Goal: Information Seeking & Learning: Check status

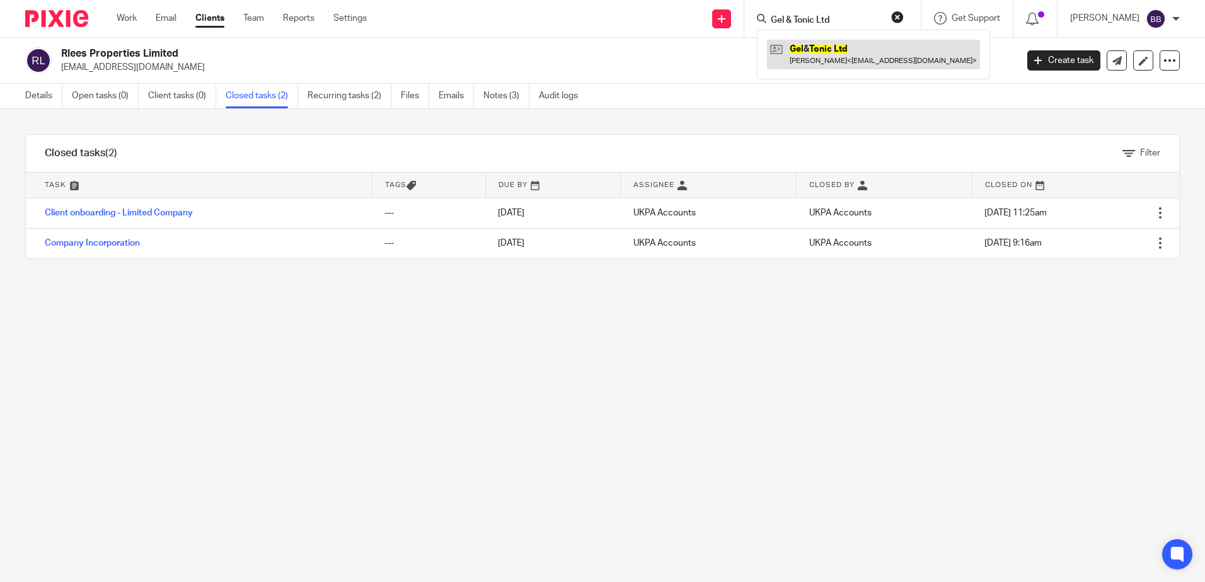
type input "Gel & Tonic Ltd"
click at [827, 58] on link at bounding box center [873, 54] width 213 height 29
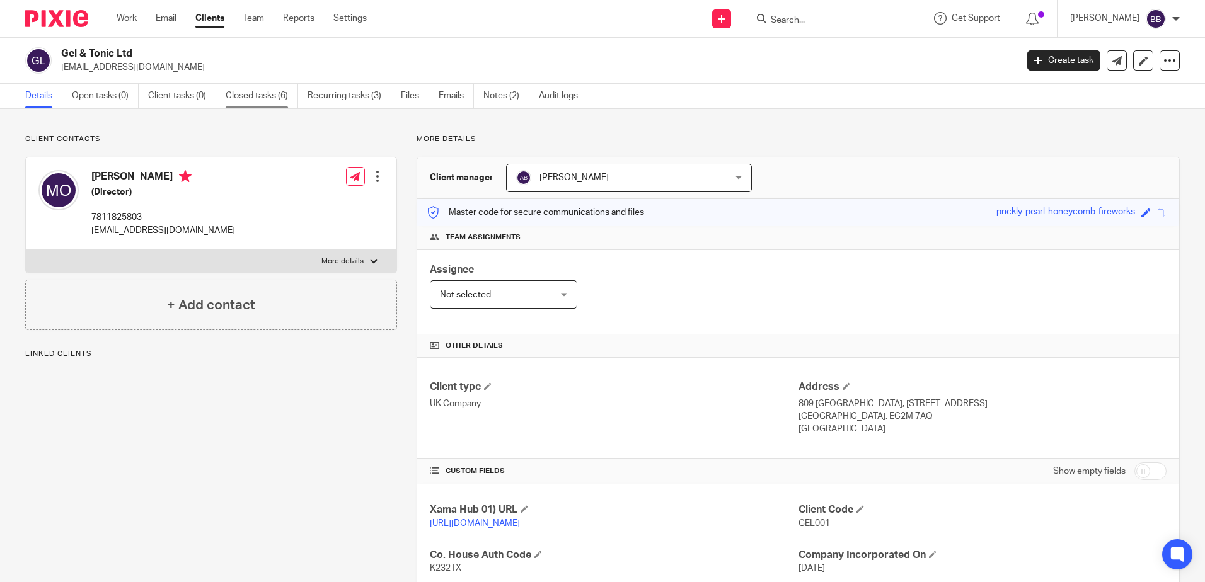
click at [253, 95] on link "Closed tasks (6)" at bounding box center [262, 96] width 72 height 25
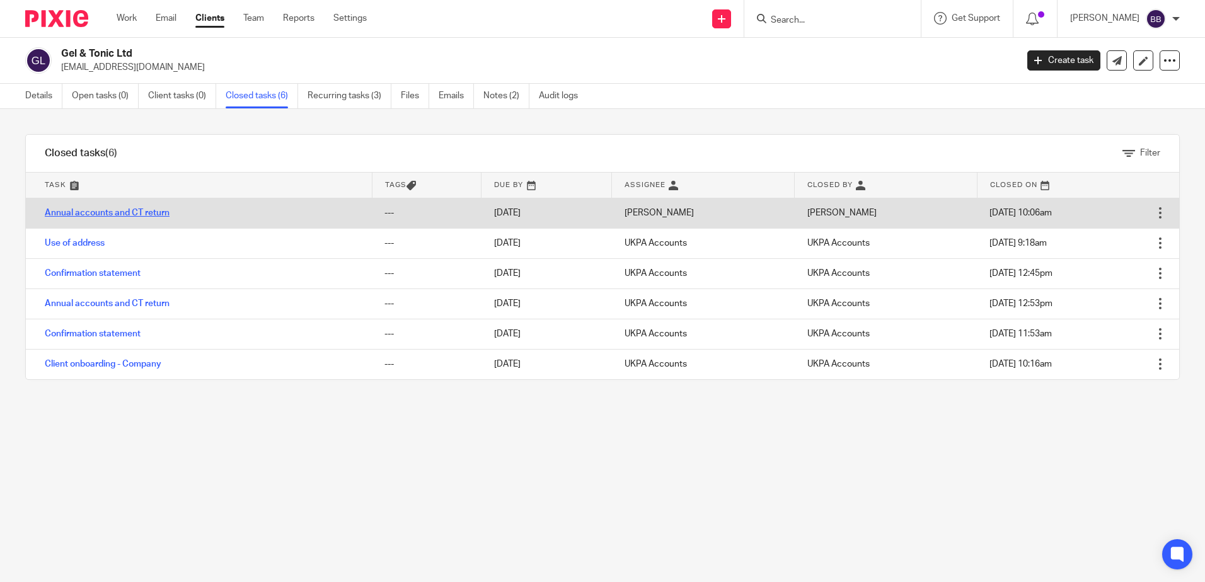
click at [154, 216] on link "Annual accounts and CT return" at bounding box center [107, 213] width 125 height 9
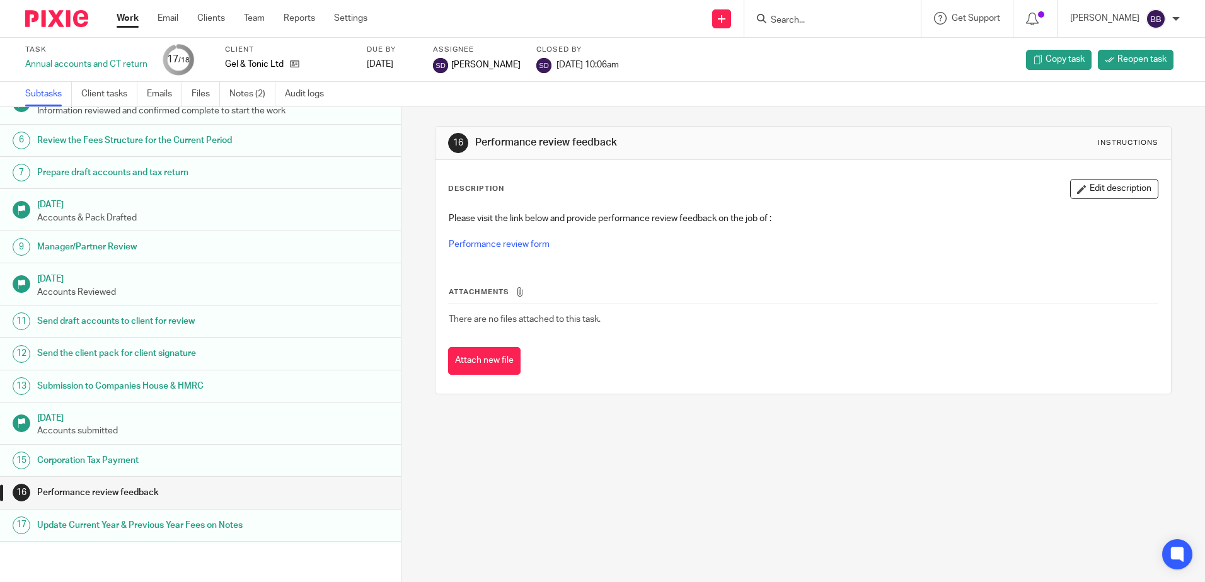
scroll to position [193, 0]
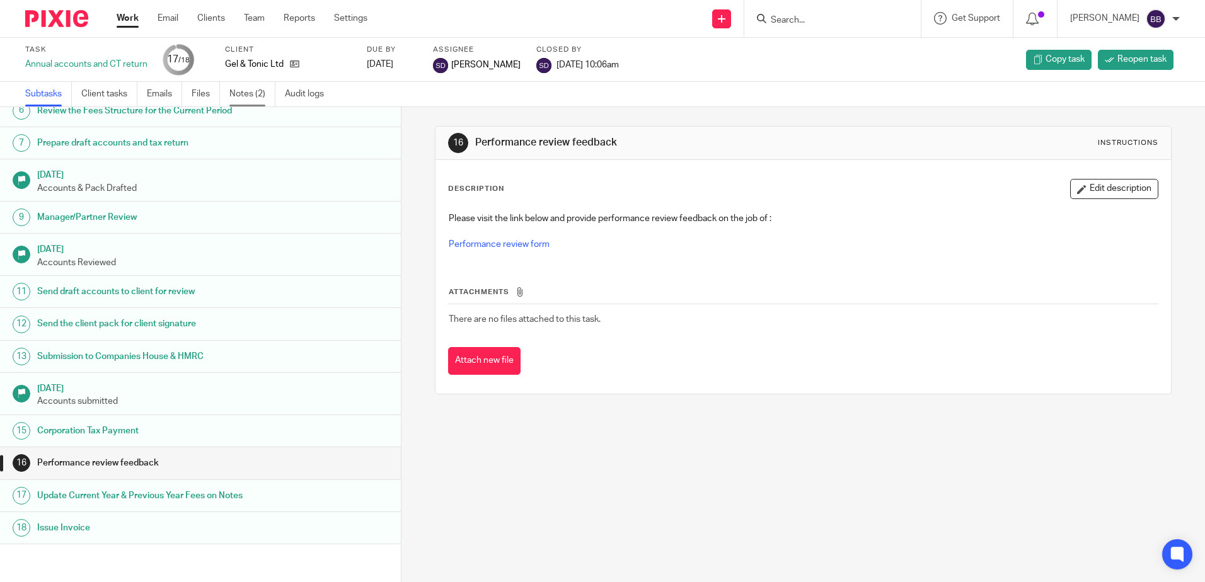
click at [249, 94] on link "Notes (2)" at bounding box center [252, 94] width 46 height 25
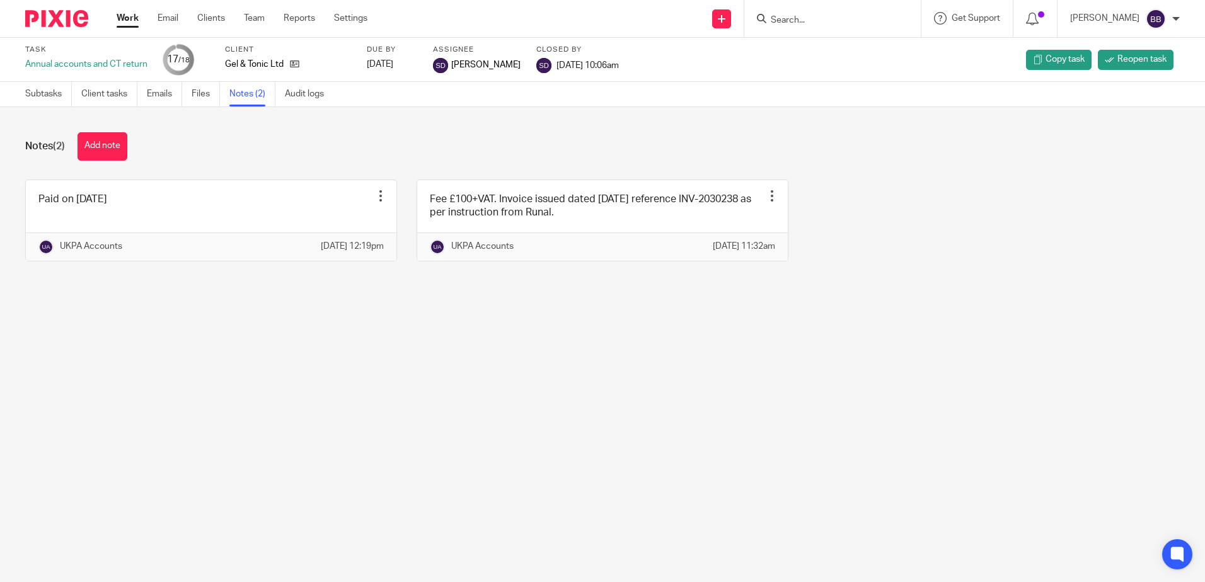
drag, startPoint x: 1124, startPoint y: 231, endPoint x: 1052, endPoint y: 144, distance: 113.2
click at [1122, 230] on div "Paid on 20 Feb 2025 Edit note Delete note UKPA Accounts 27 Aug 2025 12:19pm Fee…" at bounding box center [593, 230] width 1174 height 101
click at [856, 15] on input "Search" at bounding box center [825, 20] width 113 height 11
paste input "Glj651 Ltd"
type input "Glj651 Ltd"
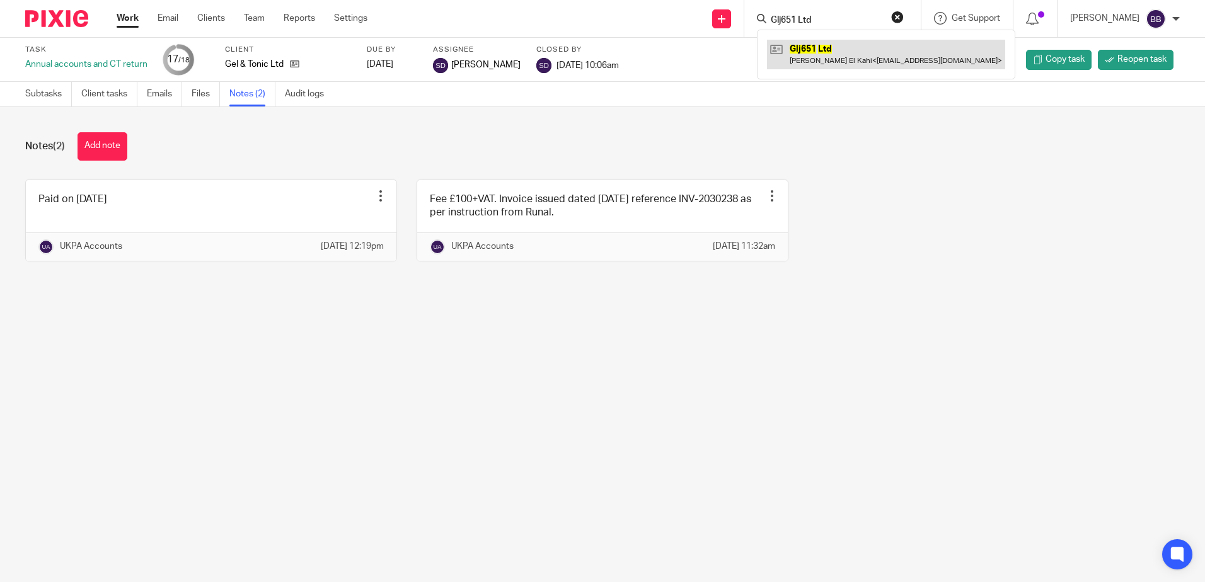
click at [810, 54] on link at bounding box center [886, 54] width 238 height 29
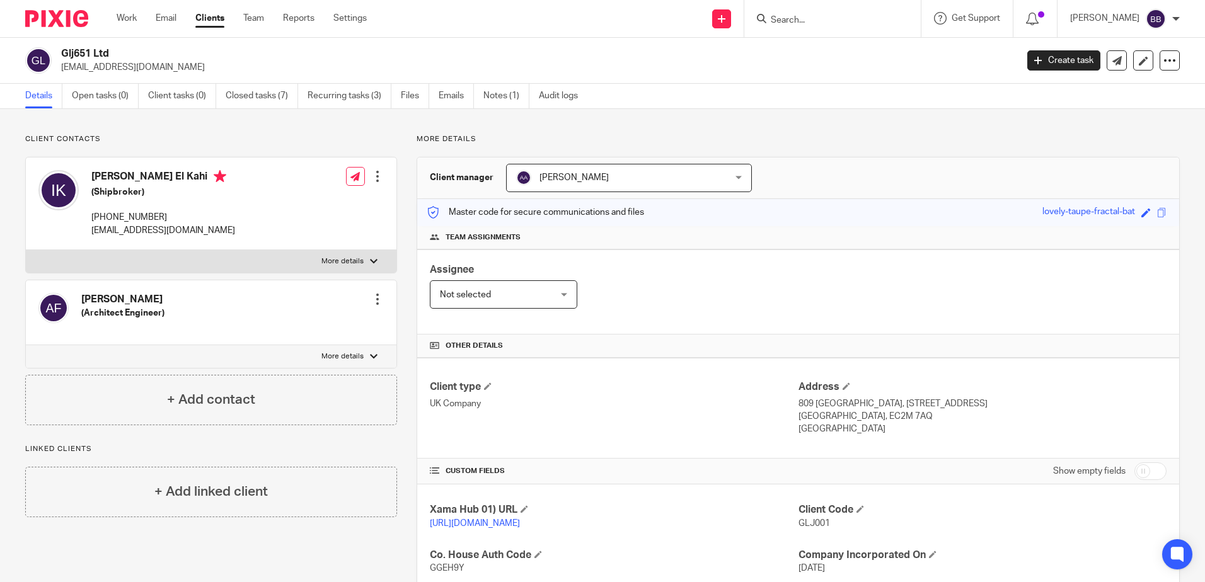
click at [839, 22] on input "Search" at bounding box center [825, 20] width 113 height 11
paste input "Jkaproperty Limited"
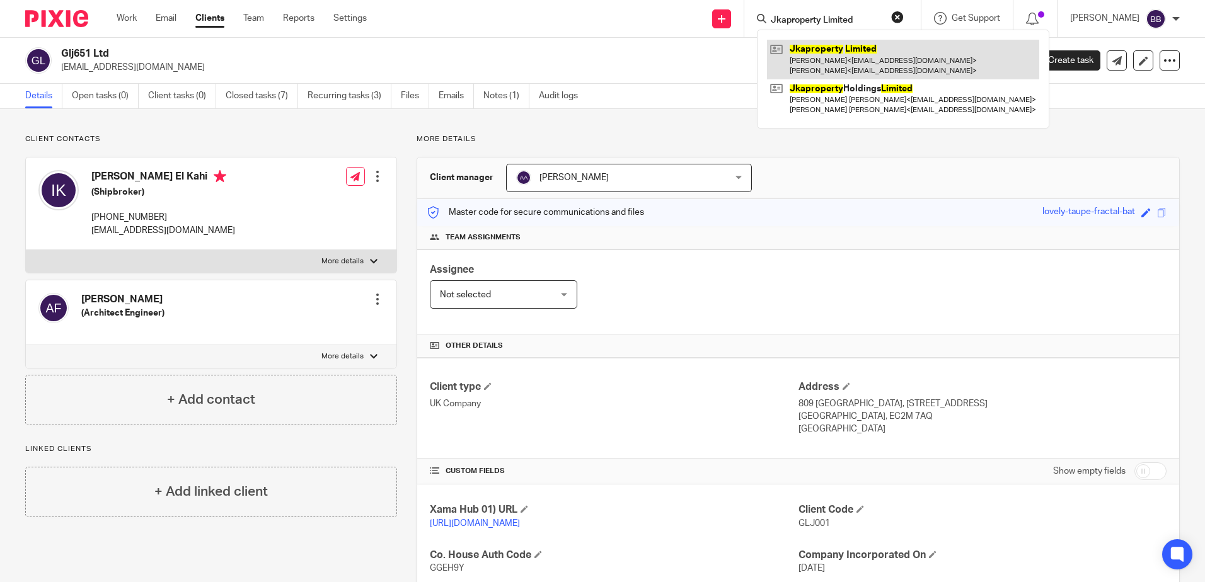
type input "Jkaproperty Limited"
click at [826, 60] on link at bounding box center [903, 59] width 272 height 39
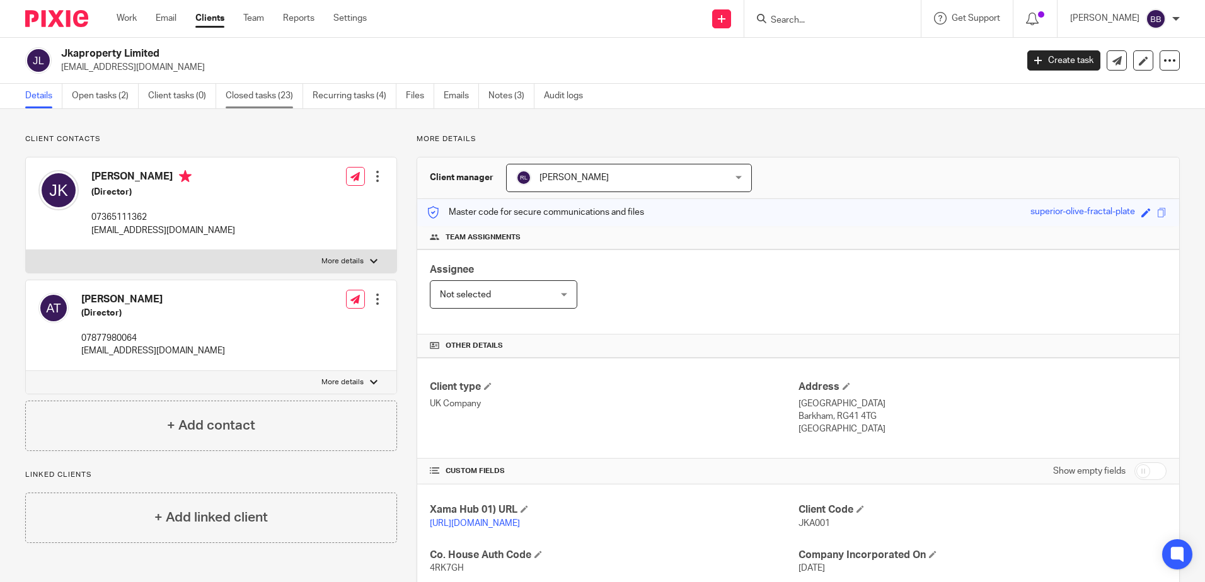
click at [256, 98] on link "Closed tasks (23)" at bounding box center [265, 96] width 78 height 25
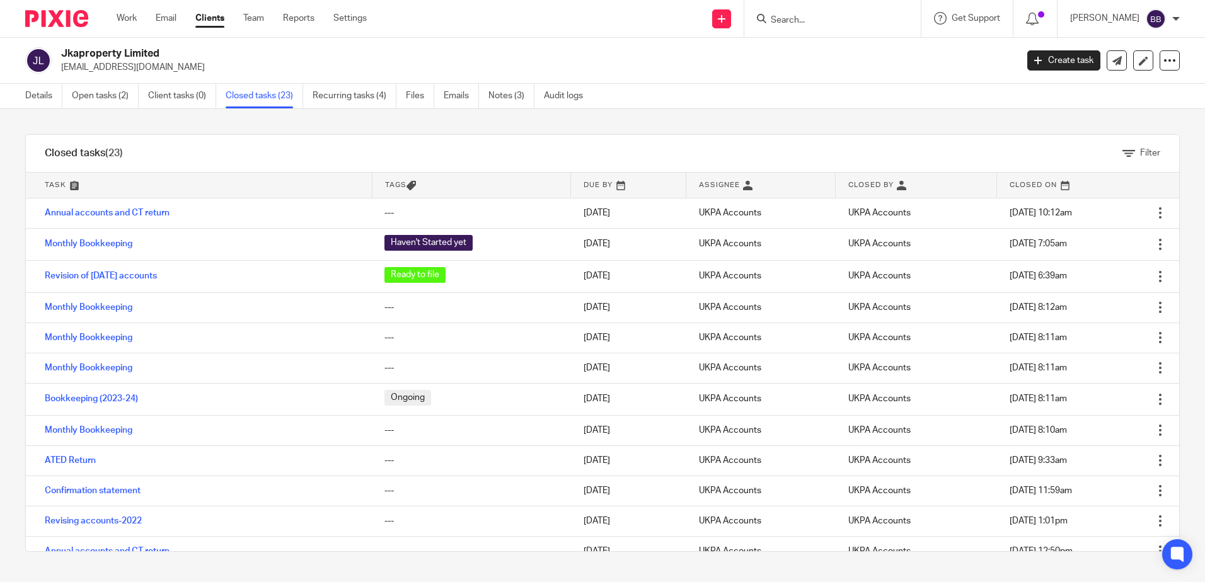
click at [135, 214] on link "Annual accounts and CT return" at bounding box center [107, 213] width 125 height 9
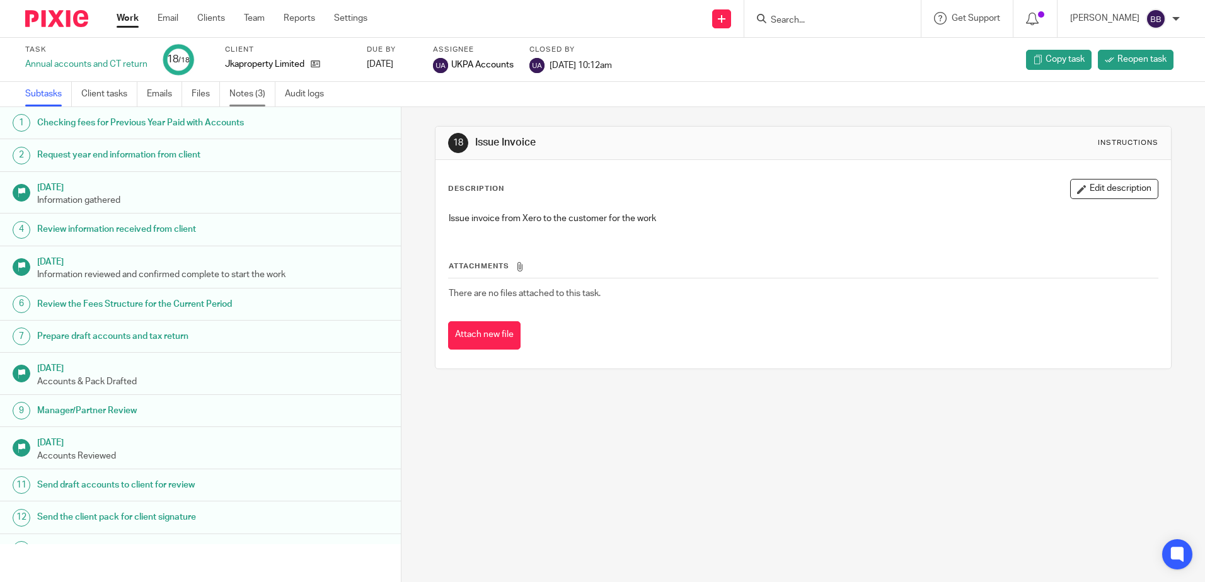
click at [248, 88] on link "Notes (3)" at bounding box center [252, 94] width 46 height 25
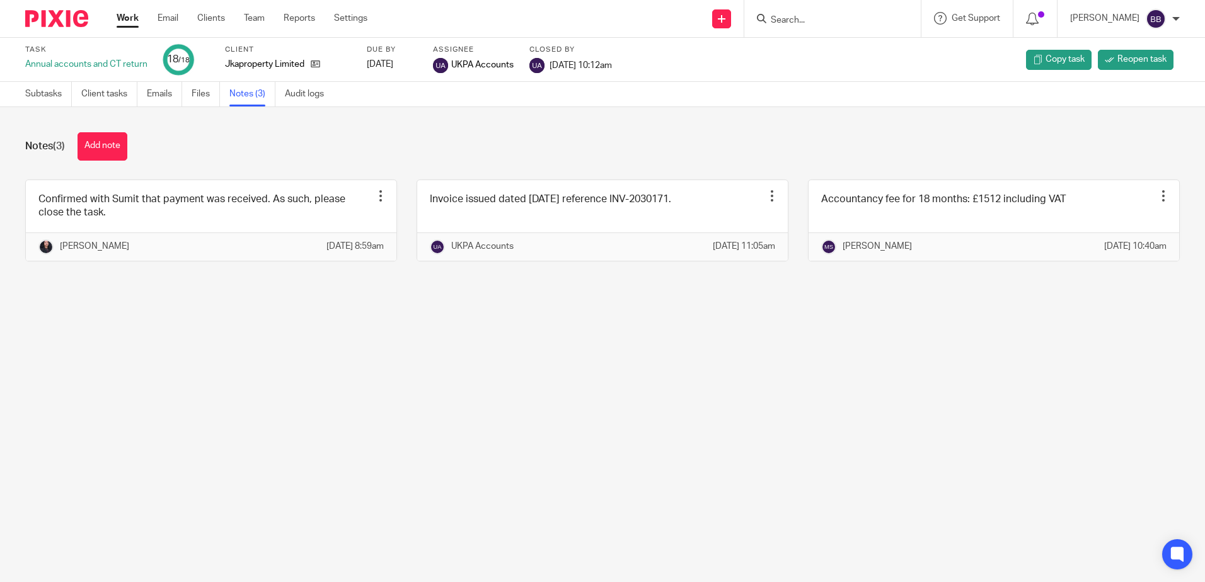
click at [820, 16] on input "Search" at bounding box center [825, 20] width 113 height 11
paste input "Jr Capital Uk Limited Ltd"
type input "Jr Capital Uk Limited Ltd"
click at [796, 49] on link at bounding box center [864, 54] width 195 height 29
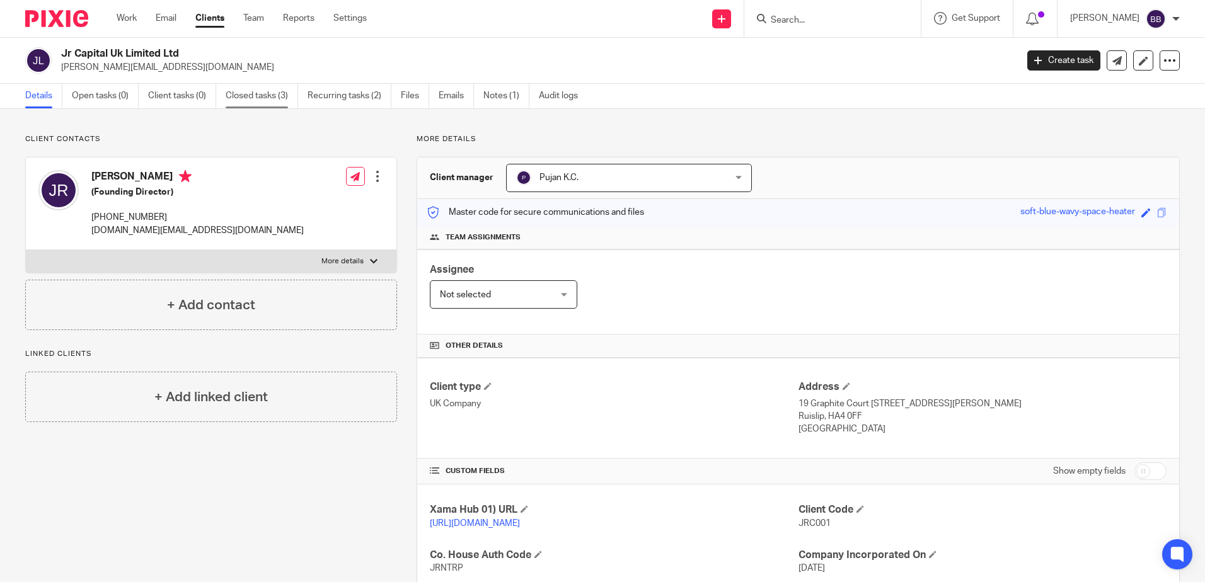
click at [259, 98] on link "Closed tasks (3)" at bounding box center [262, 96] width 72 height 25
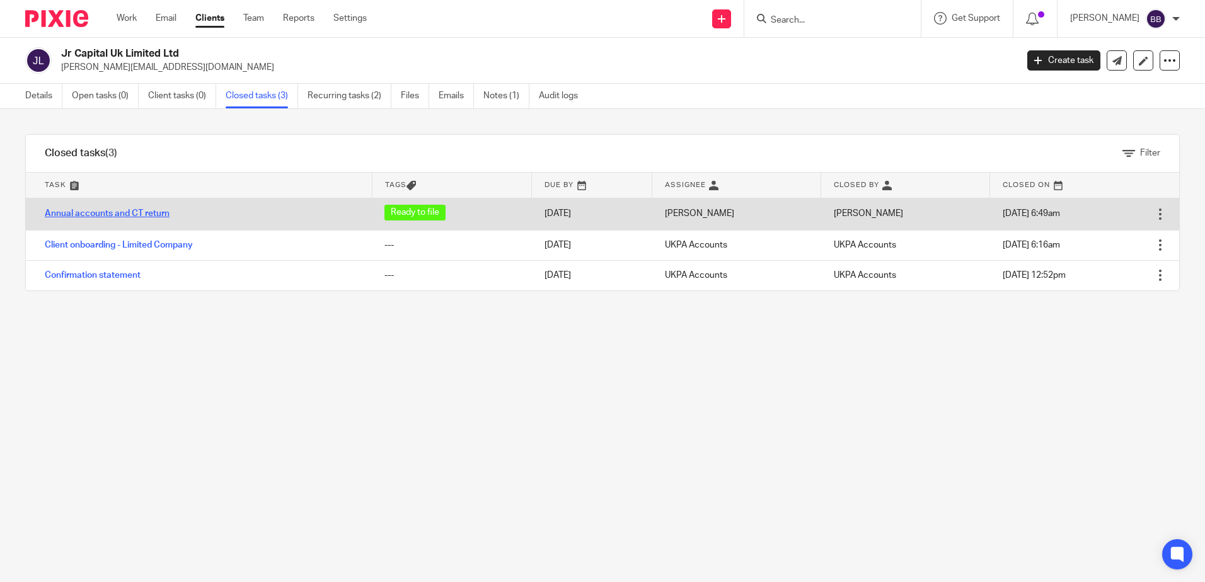
click at [161, 217] on link "Annual accounts and CT return" at bounding box center [107, 213] width 125 height 9
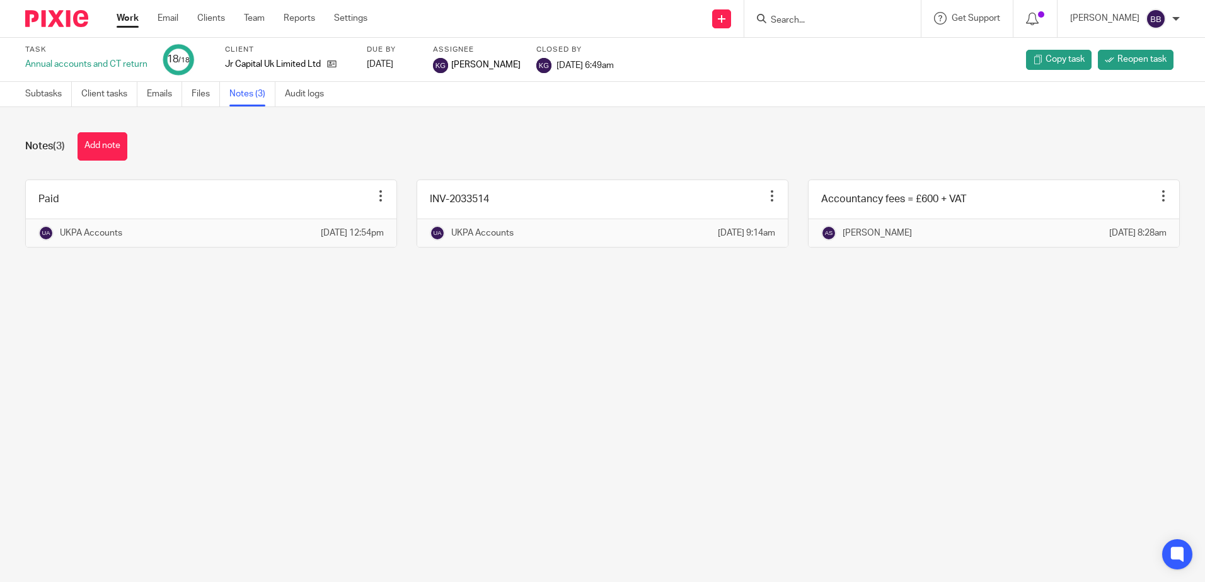
click at [239, 443] on main "Task Annual accounts and CT return 18 /18 Client Jr Capital Uk Limited Ltd Due …" at bounding box center [602, 291] width 1205 height 582
click at [855, 26] on input "Search" at bounding box center [825, 20] width 113 height 11
paste input "klw.consultancyUK Ltd"
type input "klw.consultancyUK Ltd"
click at [828, 47] on link at bounding box center [873, 54] width 213 height 29
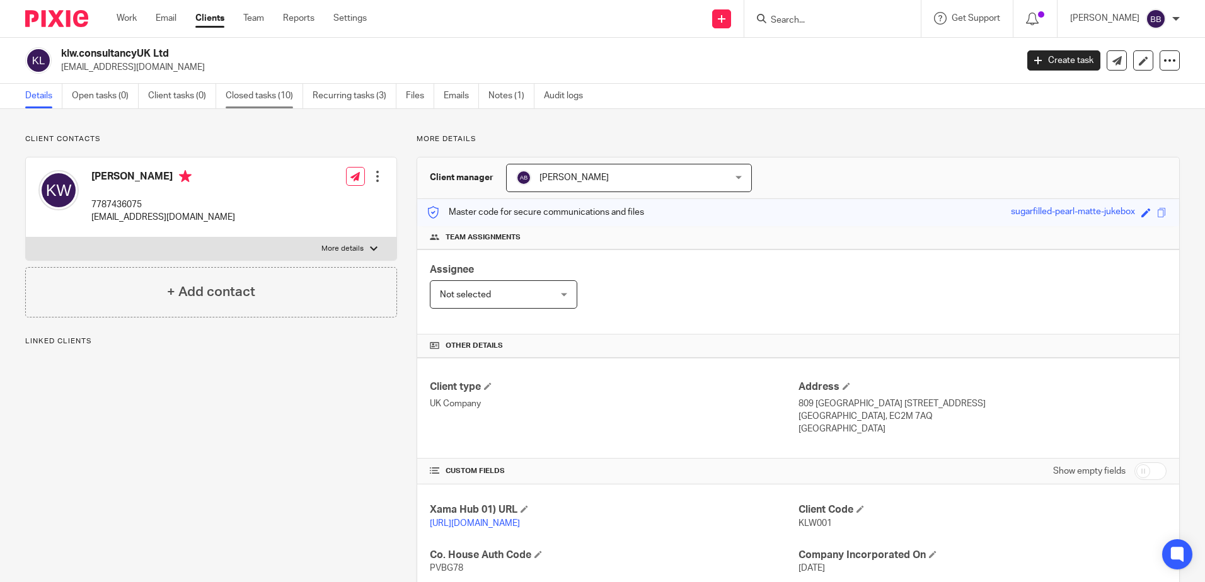
click at [241, 93] on link "Closed tasks (10)" at bounding box center [265, 96] width 78 height 25
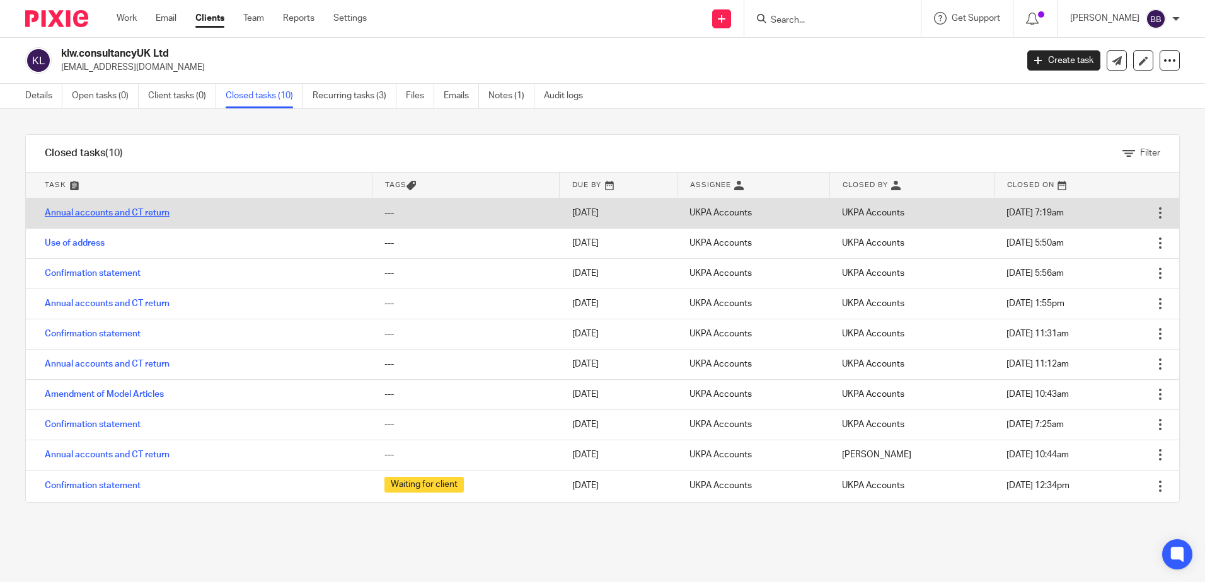
click at [110, 210] on link "Annual accounts and CT return" at bounding box center [107, 213] width 125 height 9
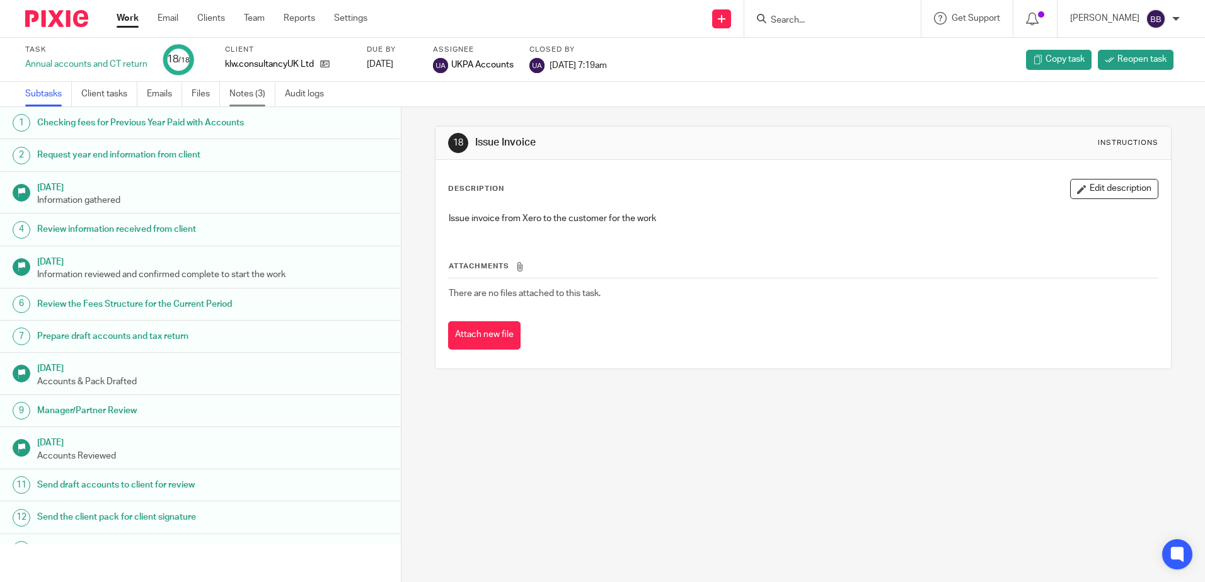
click at [254, 94] on link "Notes (3)" at bounding box center [252, 94] width 46 height 25
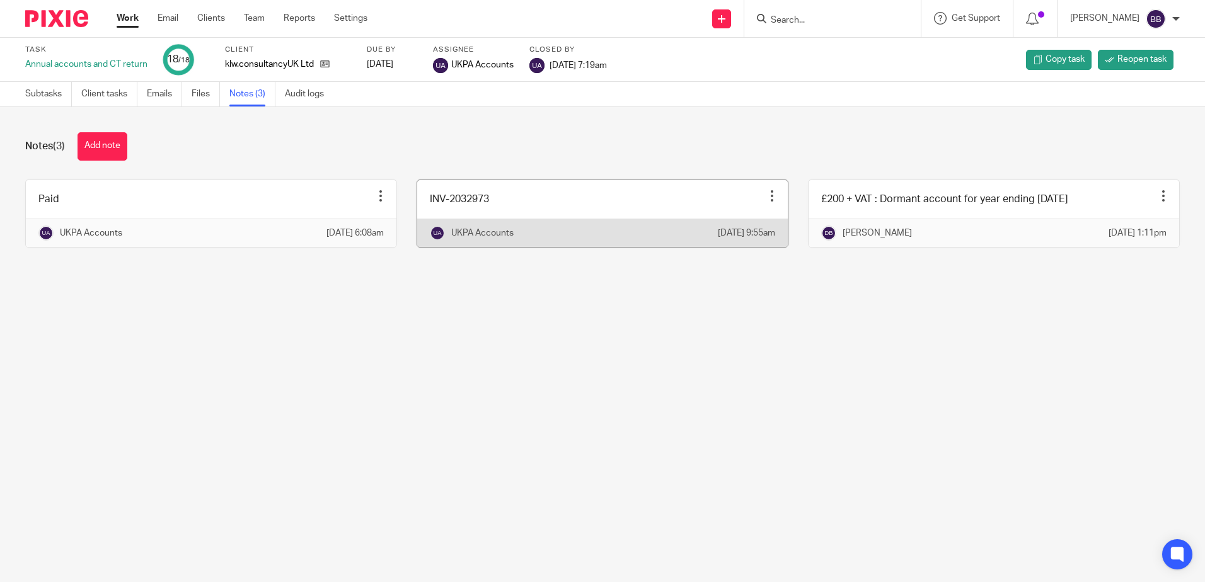
click at [455, 210] on link at bounding box center [602, 213] width 371 height 67
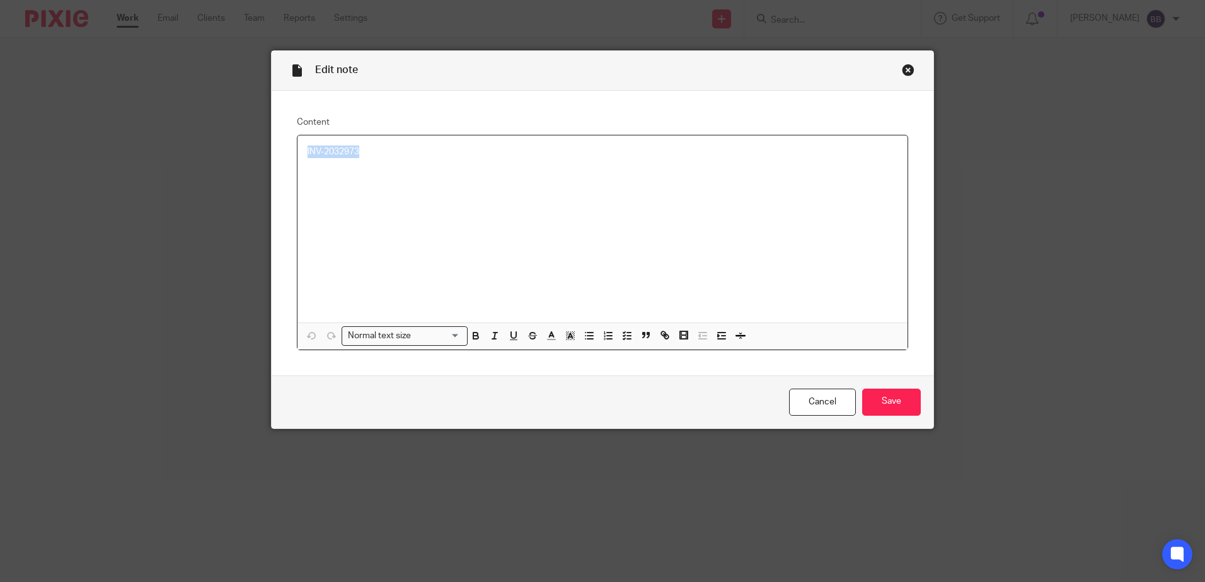
click at [282, 152] on div "Content INV-2032973 Normal text size Loading... Remove Edit Insert new video Co…" at bounding box center [603, 233] width 662 height 285
copy p "INV-2032973"
click at [909, 67] on div "Close this dialog window" at bounding box center [908, 70] width 13 height 13
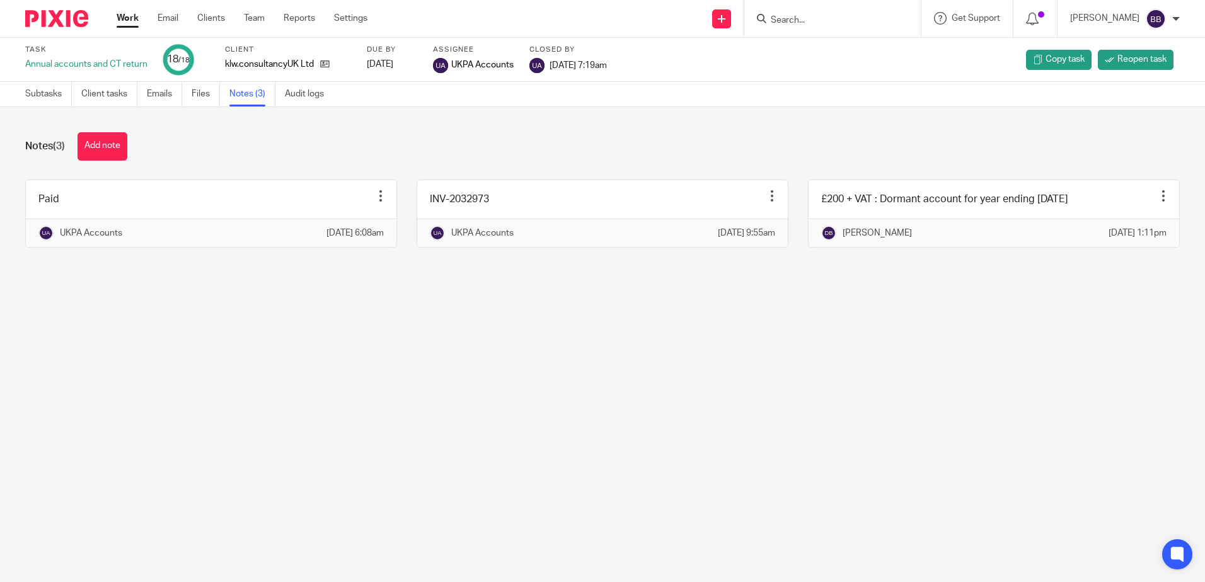
click at [807, 18] on input "Search" at bounding box center [825, 20] width 113 height 11
paste input "[PERSON_NAME] Automation Ltd"
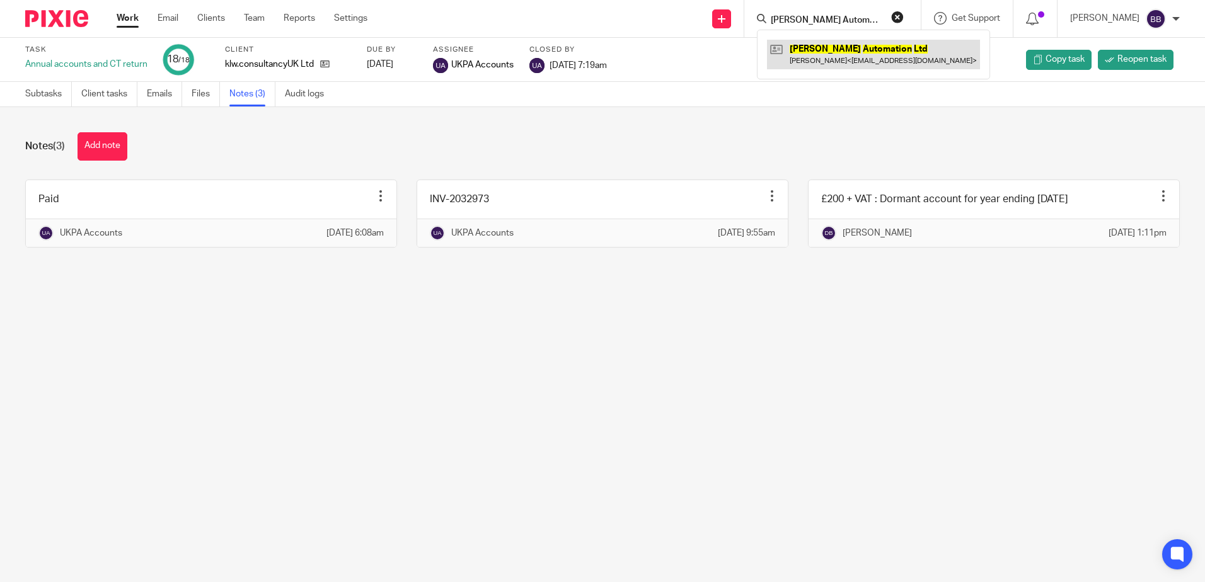
click at [851, 60] on link at bounding box center [873, 54] width 213 height 29
click at [848, 17] on input "Eastman Automation Ltd" at bounding box center [825, 20] width 113 height 11
paste input "Vicinity Properties Limite"
type input "Vicinity Properties Limited"
click at [830, 54] on link at bounding box center [873, 54] width 213 height 29
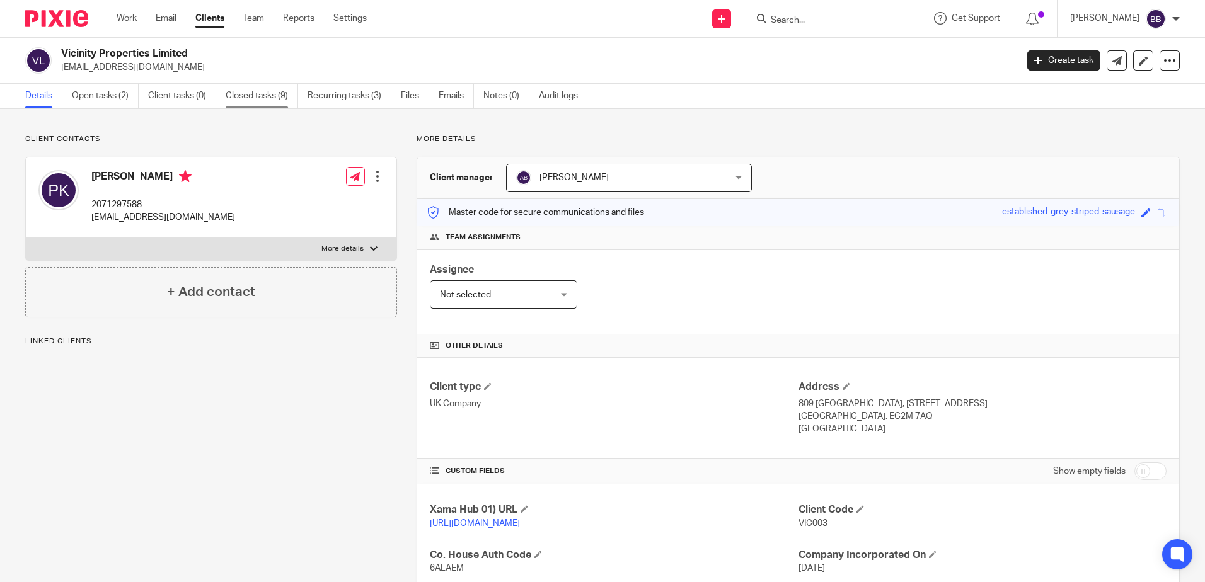
click at [235, 95] on link "Closed tasks (9)" at bounding box center [262, 96] width 72 height 25
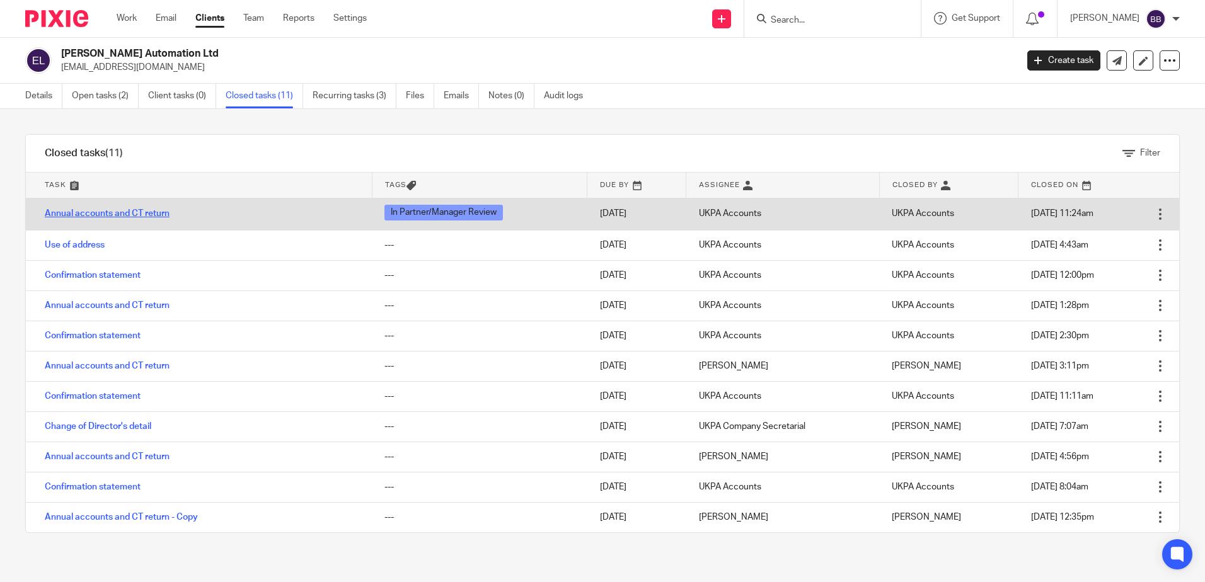
click at [129, 212] on link "Annual accounts and CT return" at bounding box center [107, 213] width 125 height 9
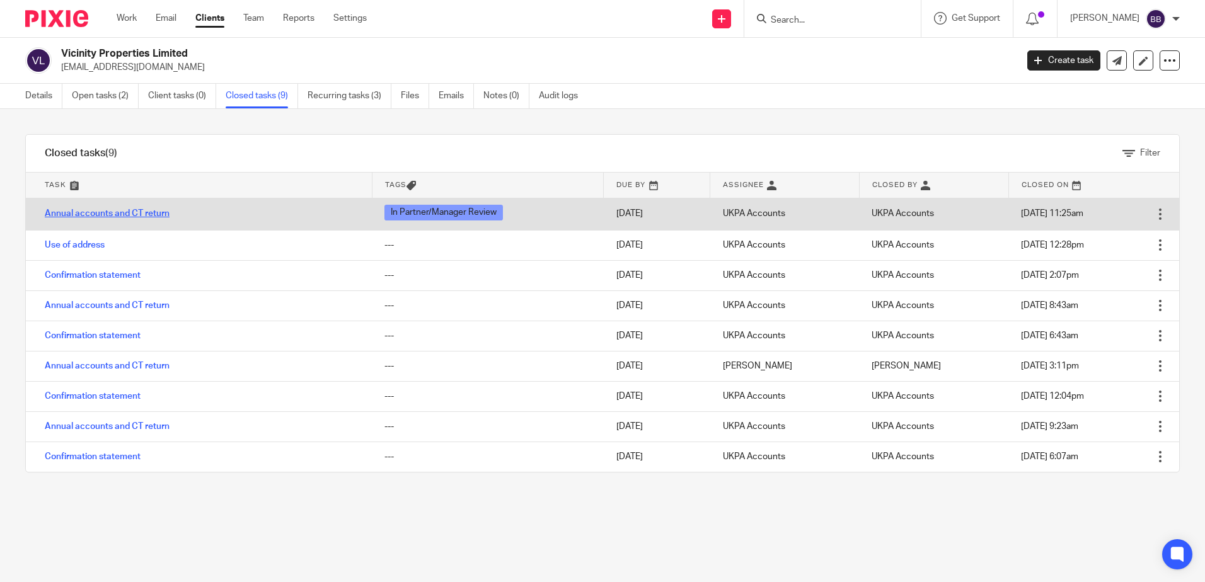
click at [115, 213] on link "Annual accounts and CT return" at bounding box center [107, 213] width 125 height 9
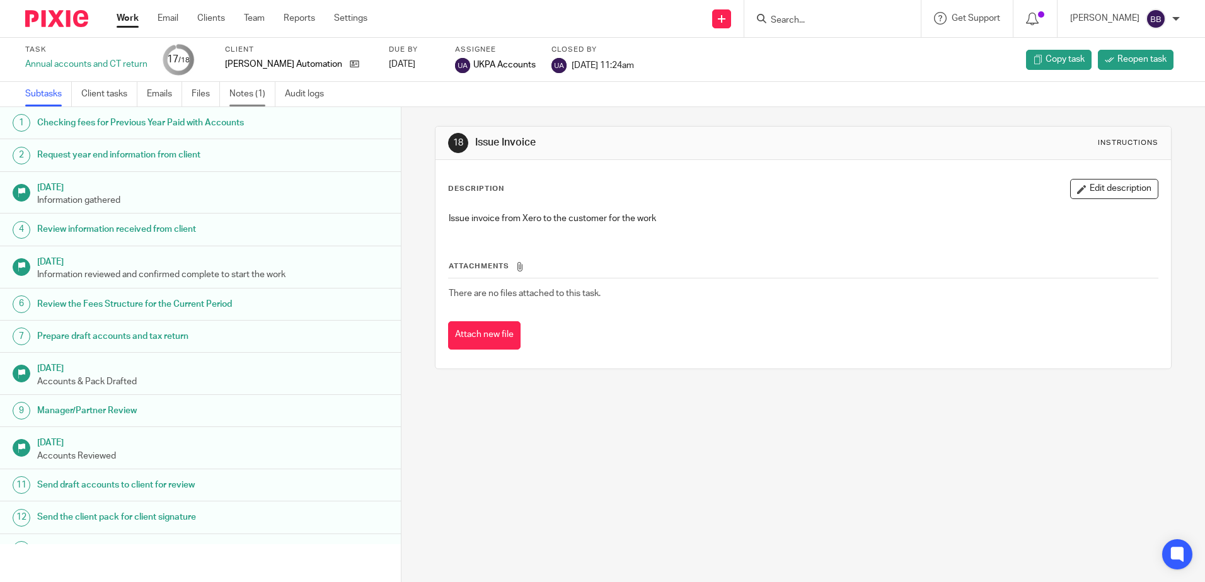
click at [262, 97] on link "Notes (1)" at bounding box center [252, 94] width 46 height 25
click at [251, 100] on link "Notes (1)" at bounding box center [252, 94] width 46 height 25
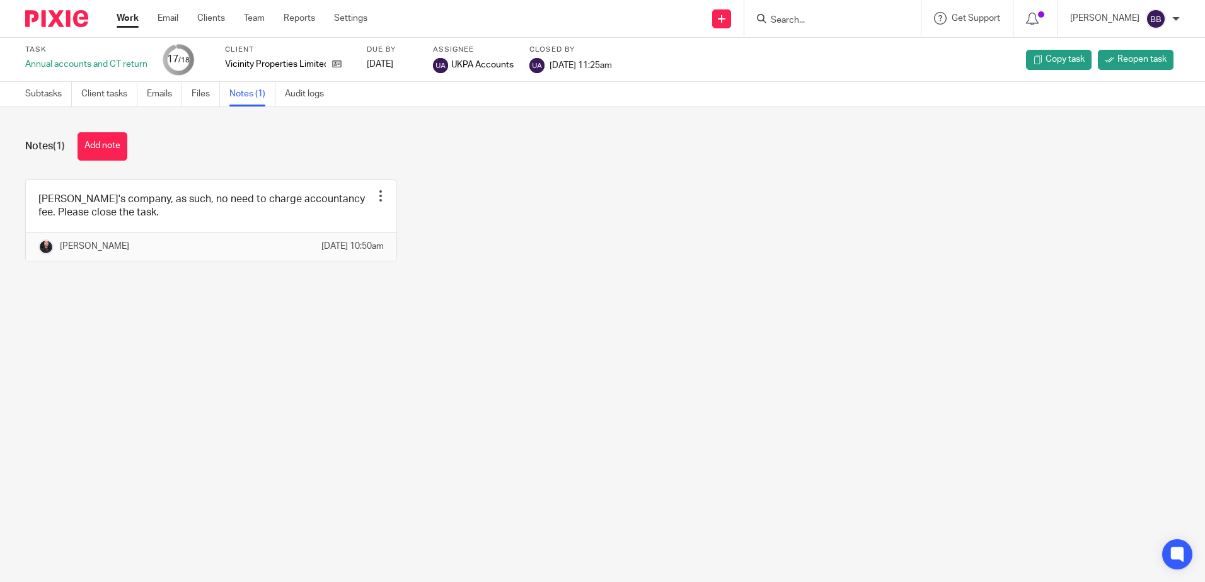
click at [650, 184] on div "[PERSON_NAME]'s company, as such, no need to charge accountancy fee. Please clo…" at bounding box center [593, 230] width 1174 height 101
